Goal: Task Accomplishment & Management: Manage account settings

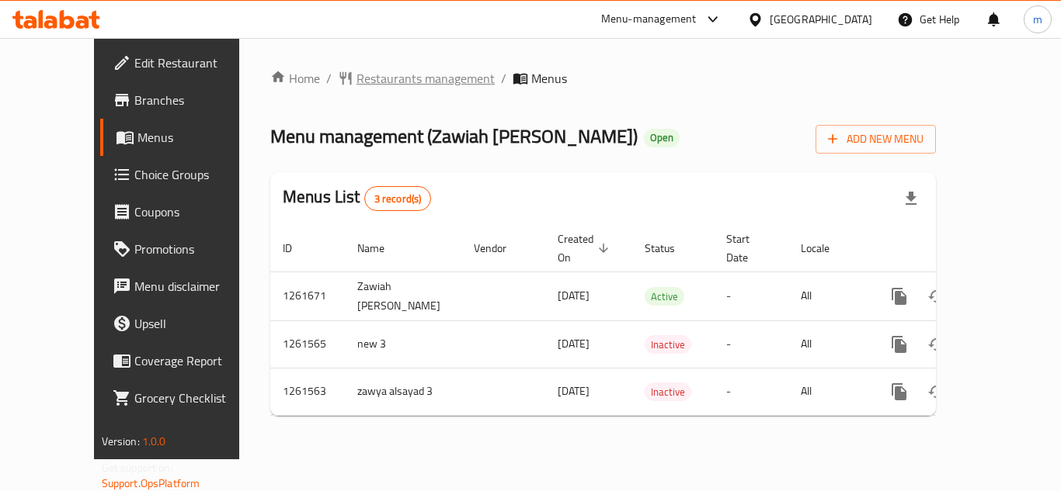
click at [387, 84] on span "Restaurants management" at bounding box center [425, 78] width 138 height 19
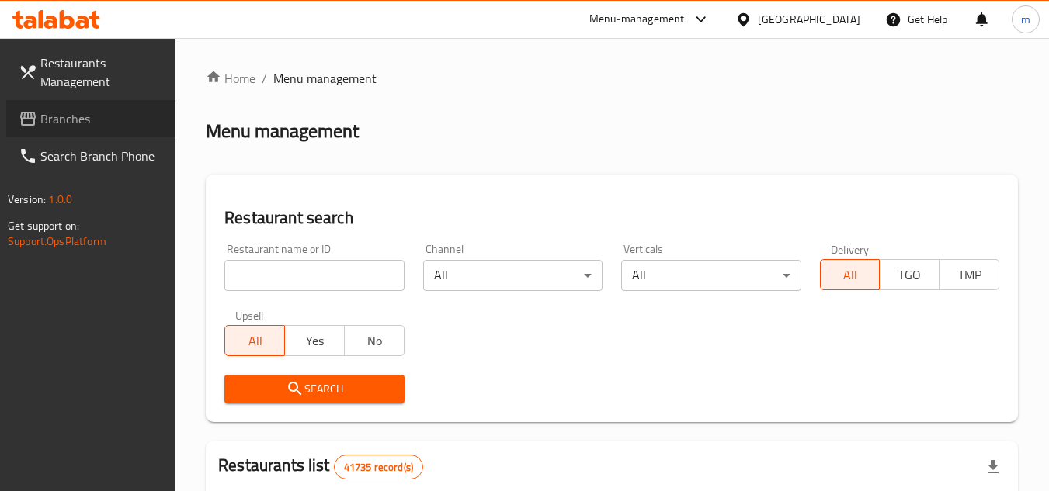
click at [77, 119] on span "Branches" at bounding box center [101, 118] width 123 height 19
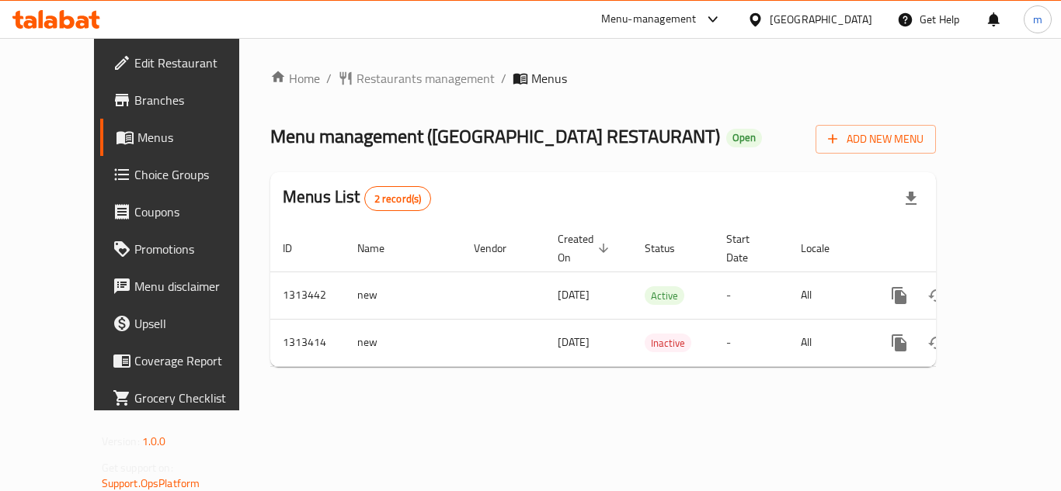
click at [857, 15] on div "United Arab Emirates" at bounding box center [820, 19] width 102 height 17
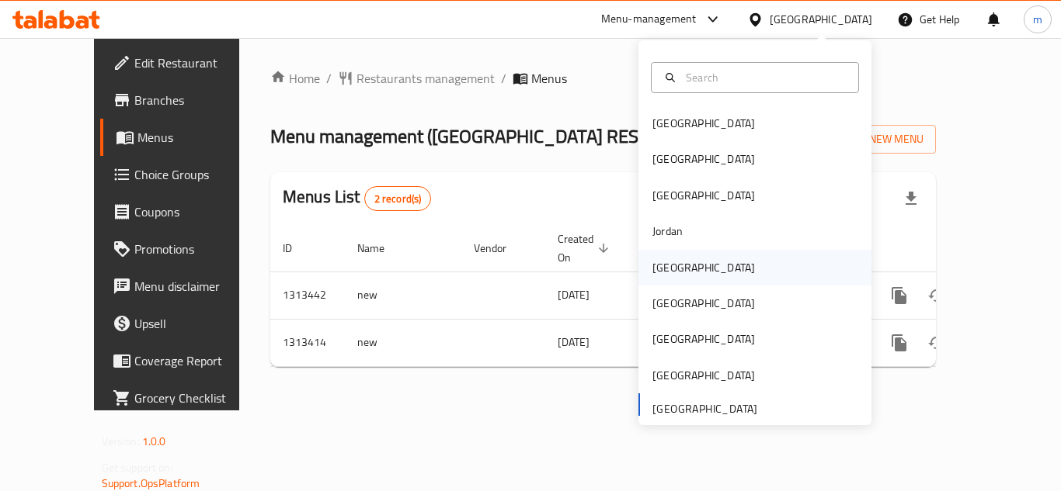
click at [675, 269] on div "[GEOGRAPHIC_DATA]" at bounding box center [703, 268] width 127 height 36
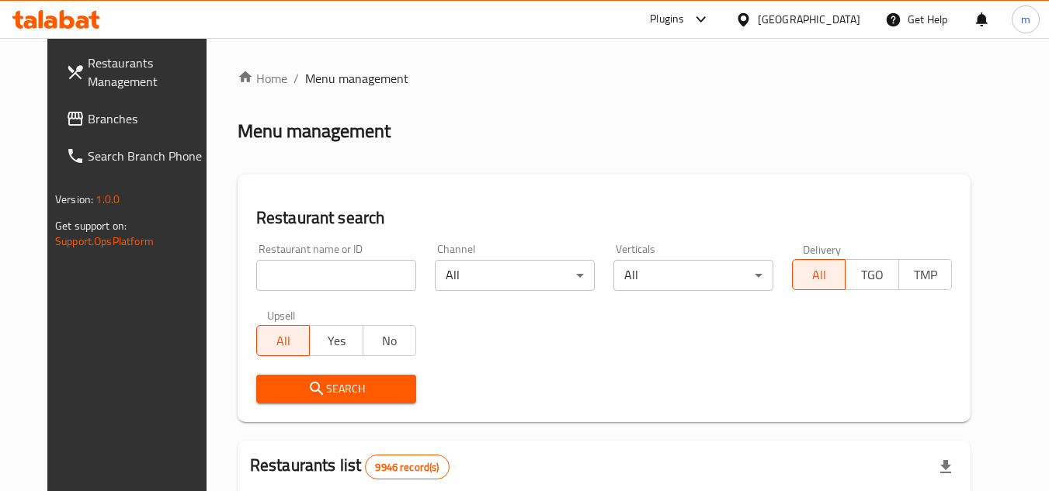
click at [88, 120] on span "Branches" at bounding box center [149, 118] width 123 height 19
